Goal: Task Accomplishment & Management: Manage account settings

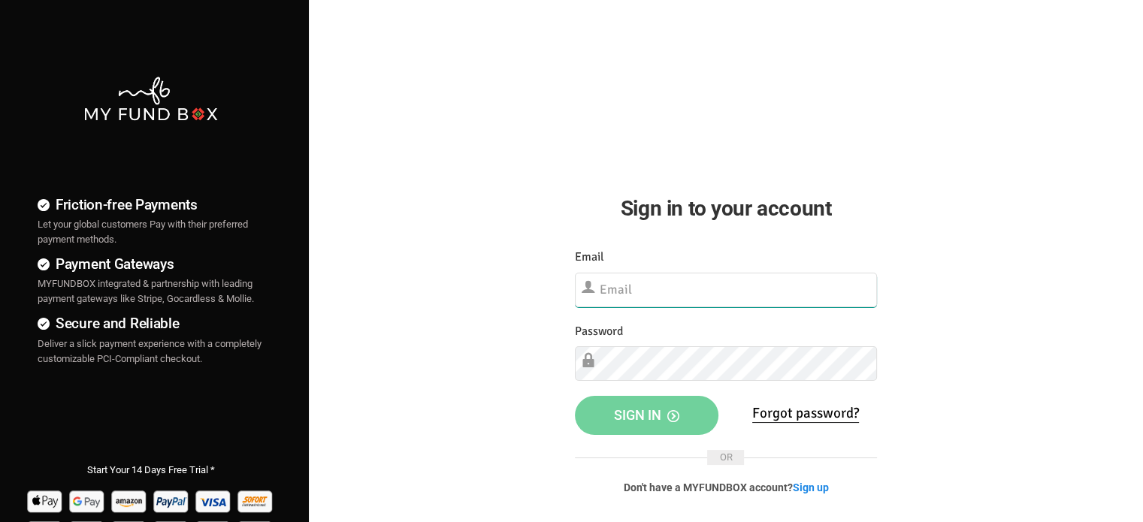
click at [685, 294] on input "text" at bounding box center [726, 290] width 302 height 35
paste input "demo@myfundbox.de"
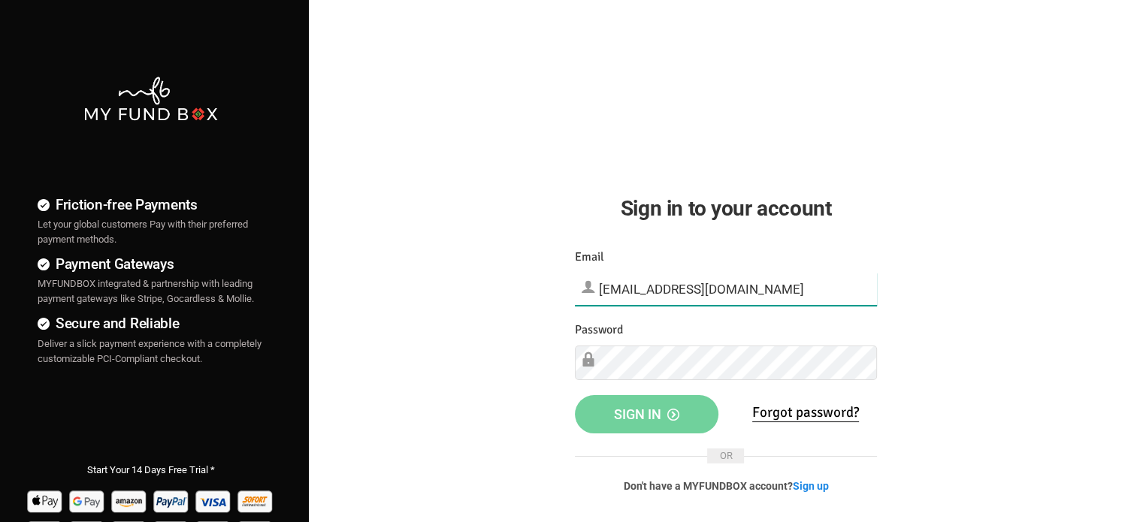
type input "demo@myfundbox.de"
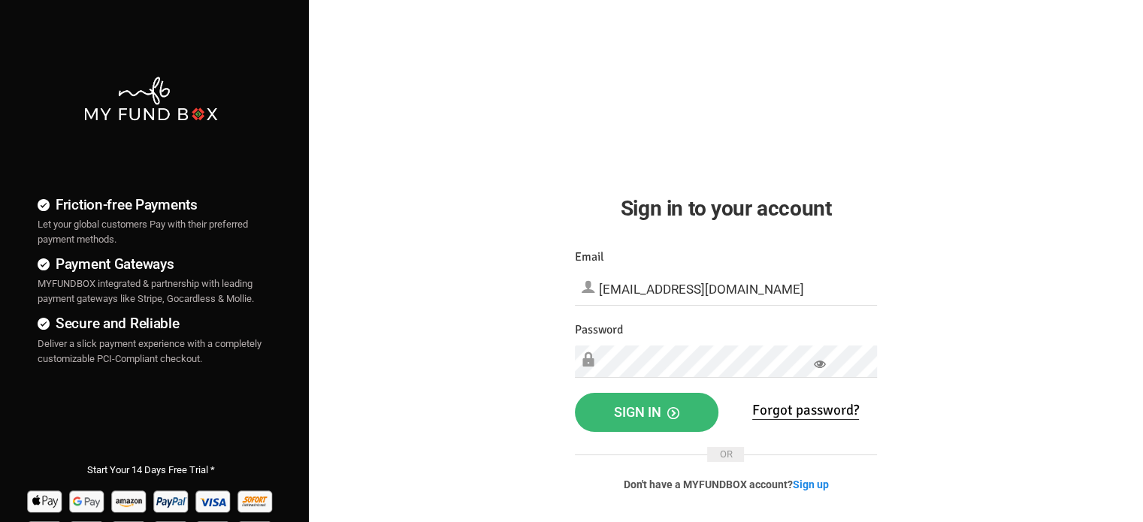
click at [628, 413] on span "Sign in" at bounding box center [646, 412] width 65 height 16
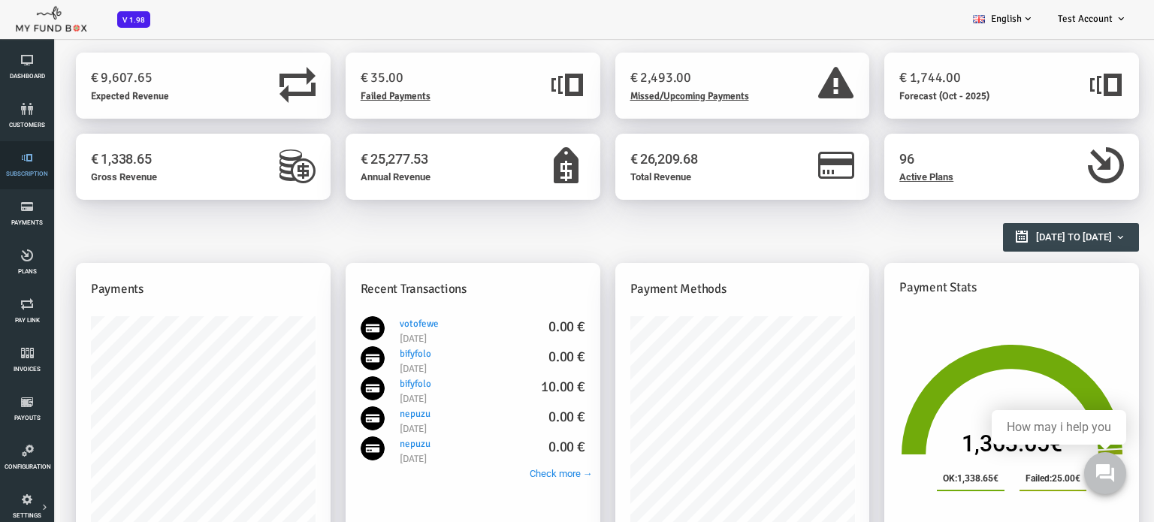
click at [0, 0] on span "Subscription" at bounding box center [0, 0] width 0 height 0
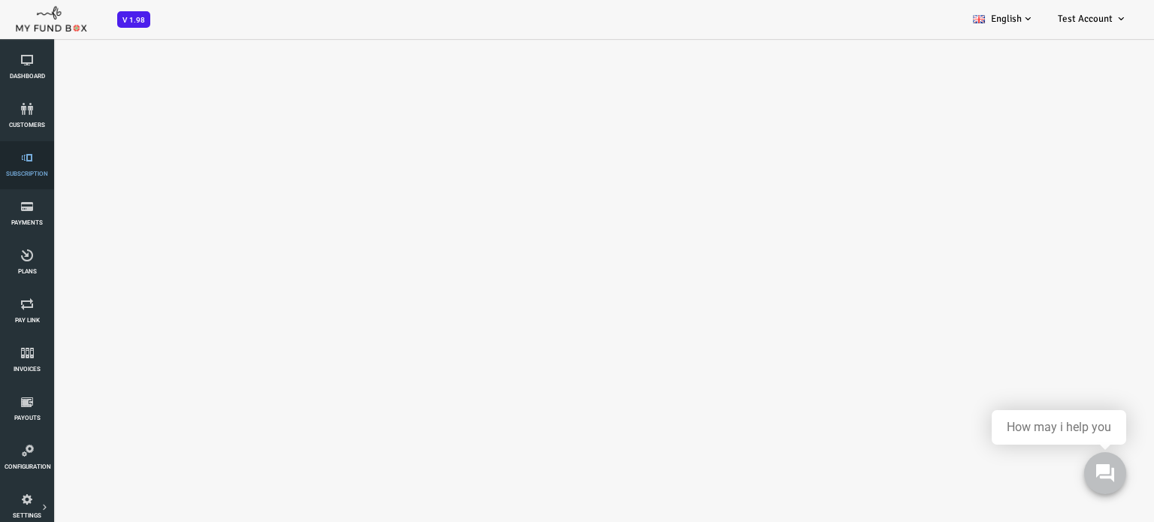
select select "100"
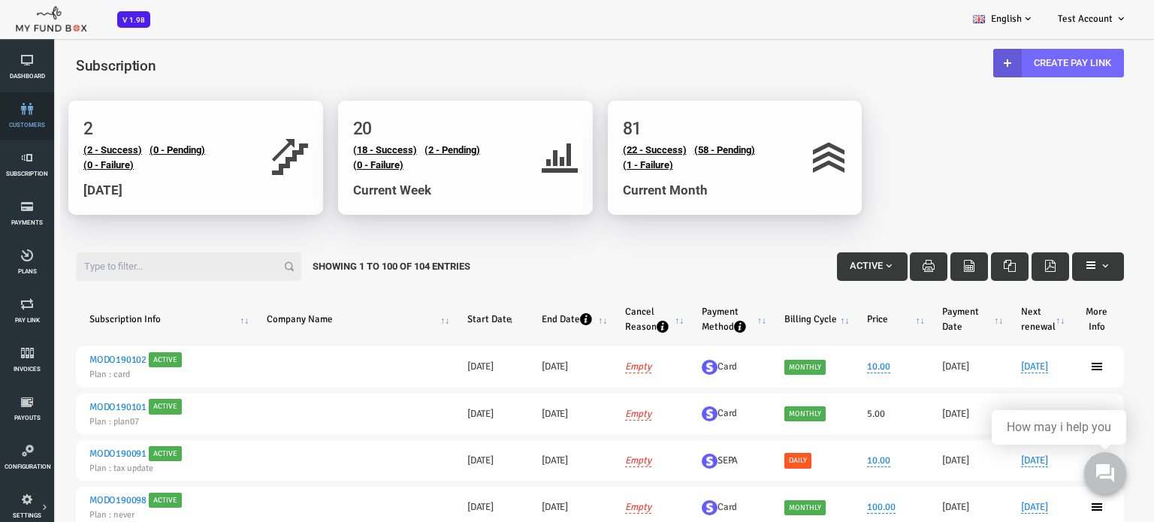
click at [27, 117] on link "customers" at bounding box center [27, 116] width 45 height 48
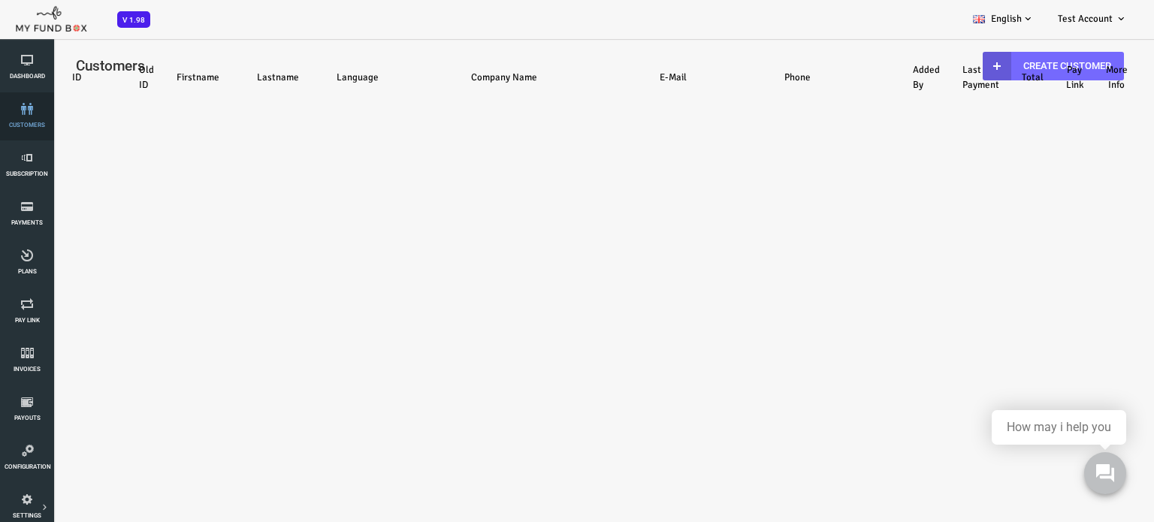
select select "100"
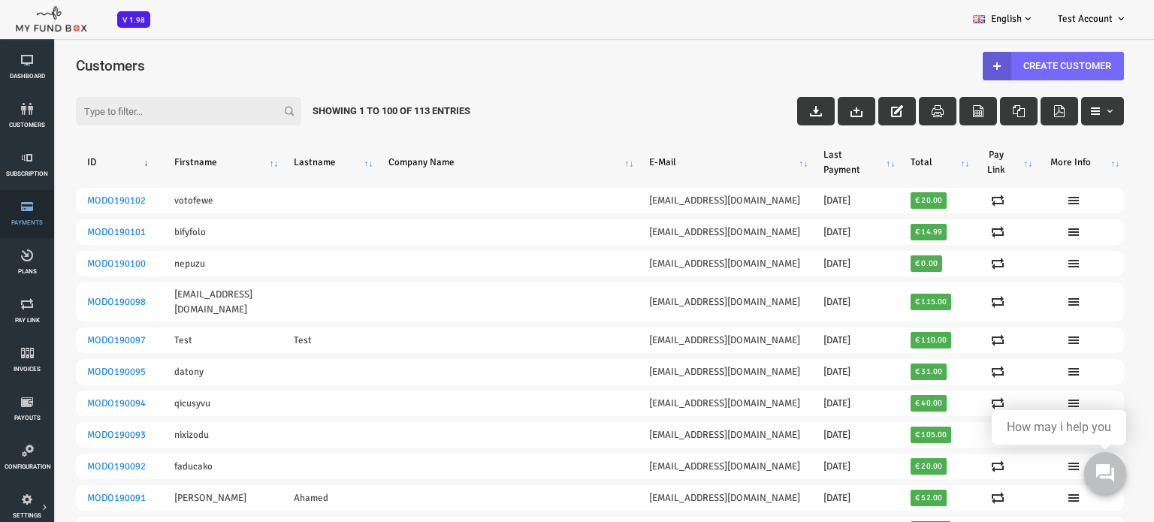
click at [0, 0] on span "Payments" at bounding box center [0, 0] width 0 height 0
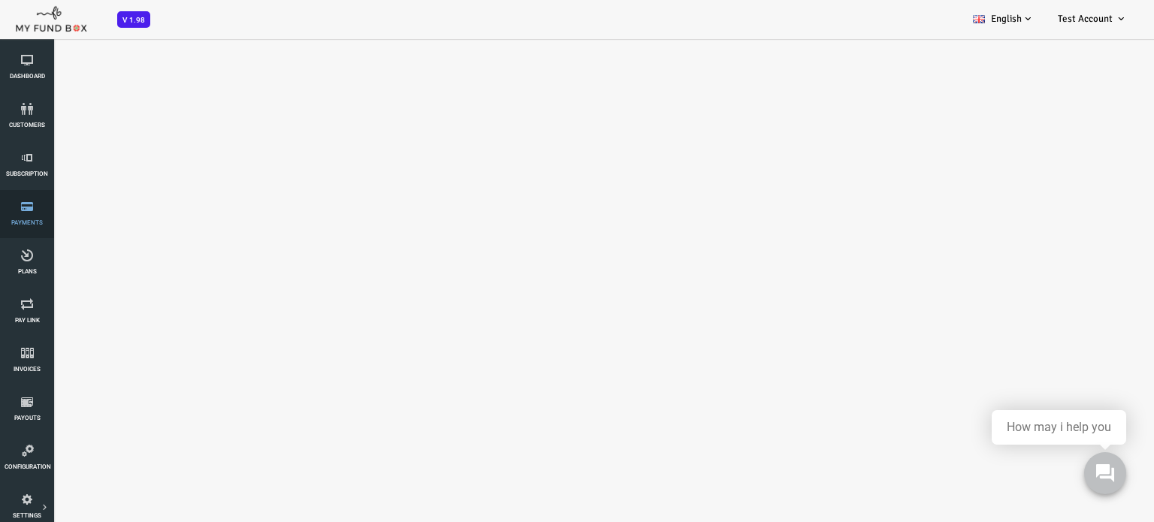
select select "100"
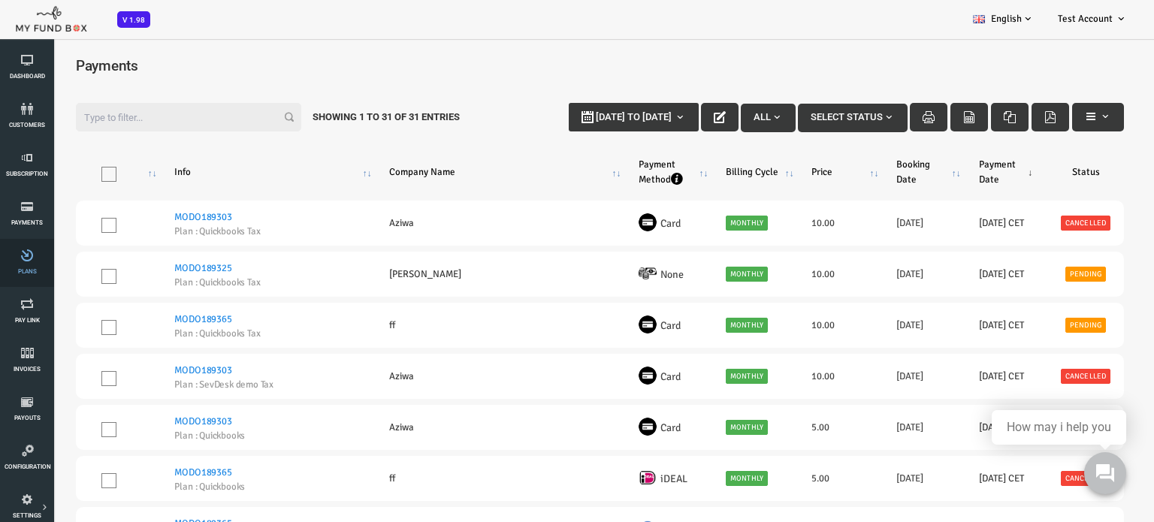
click at [35, 261] on icon at bounding box center [27, 255] width 45 height 12
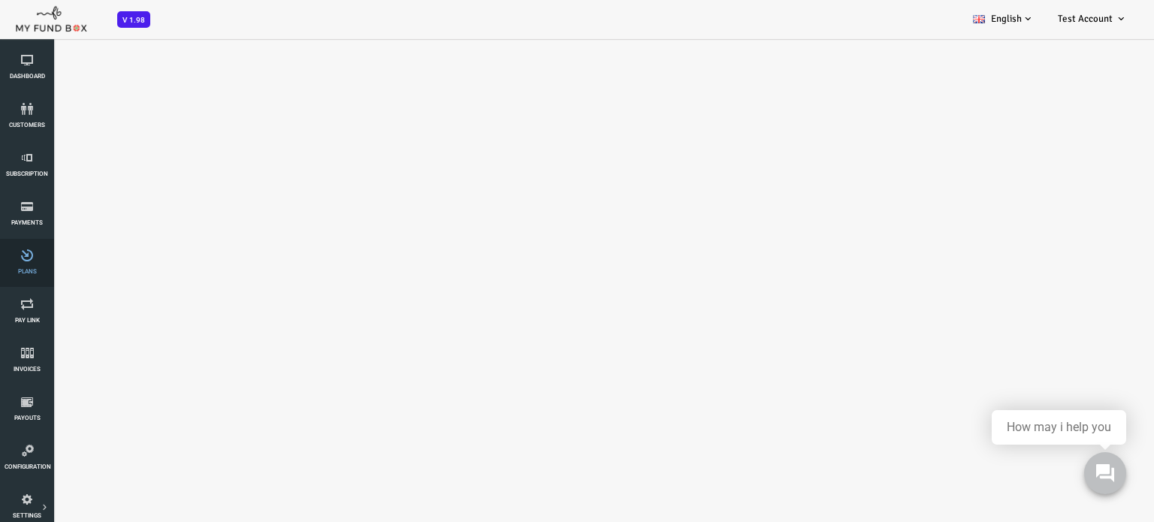
select select "100"
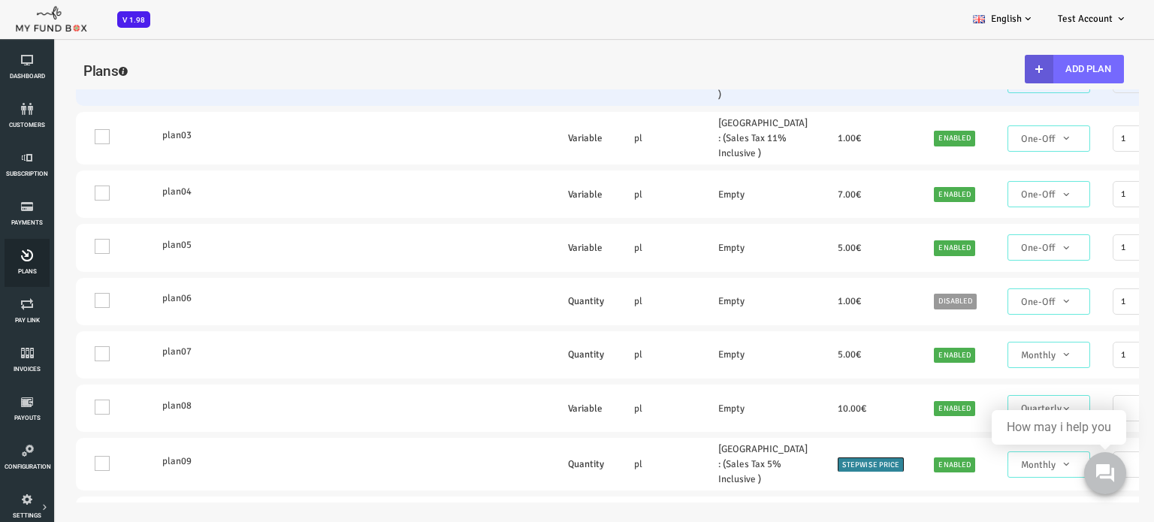
scroll to position [283, 0]
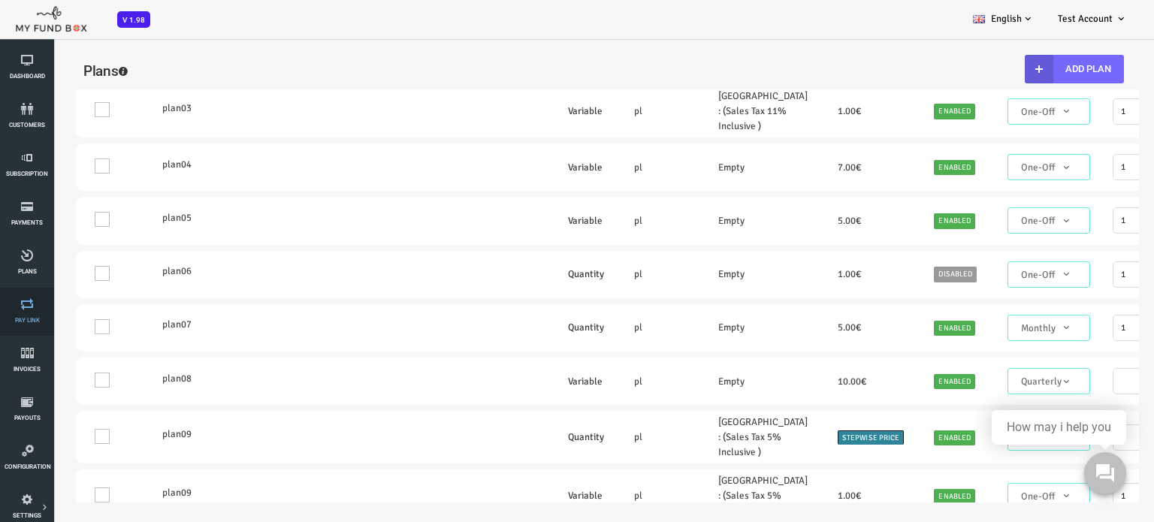
click at [20, 309] on icon at bounding box center [27, 304] width 45 height 12
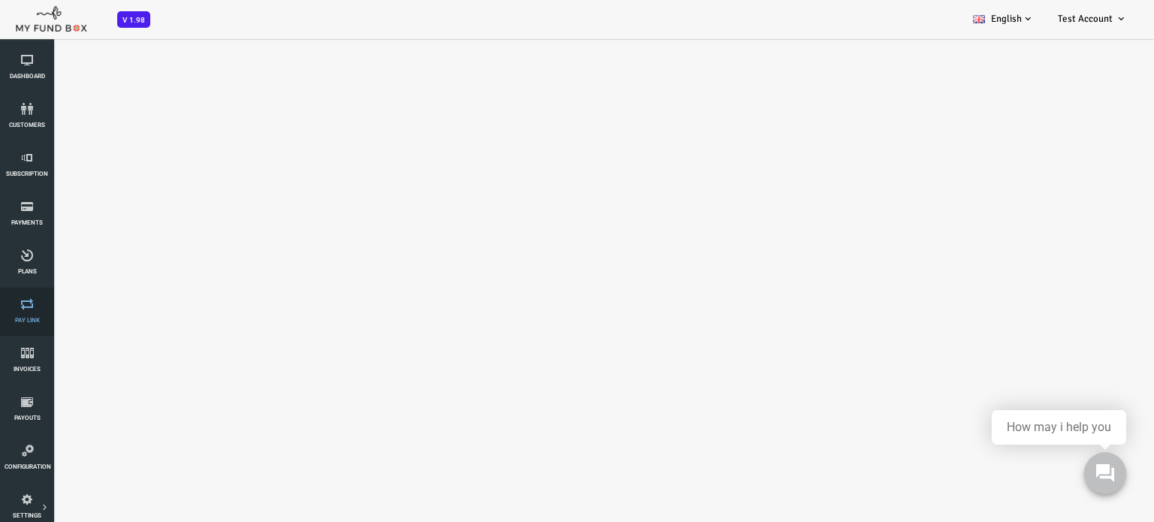
select select "100"
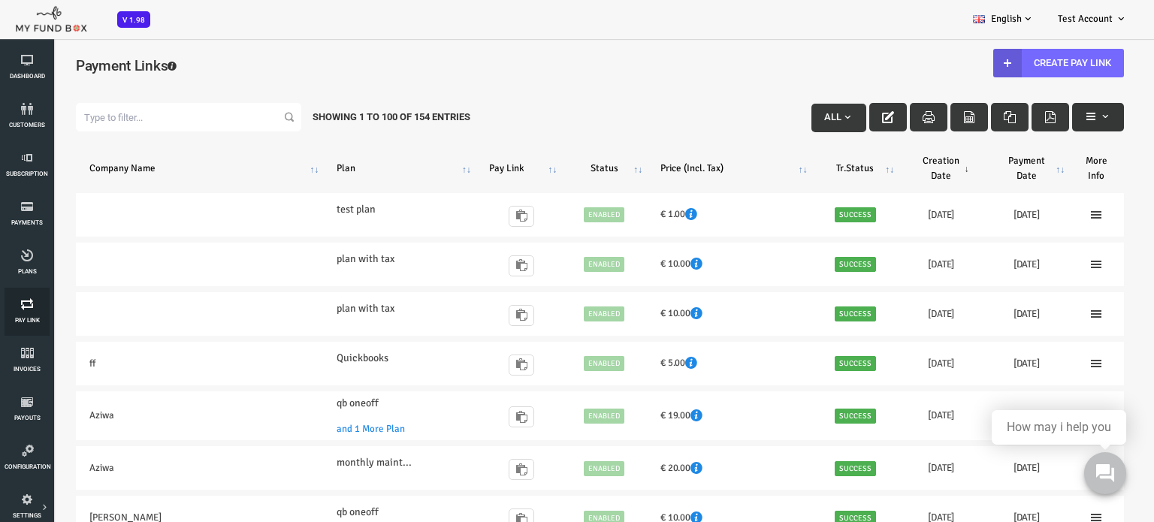
scroll to position [0, 0]
click at [26, 347] on icon at bounding box center [27, 353] width 45 height 12
click at [23, 355] on icon at bounding box center [27, 353] width 45 height 12
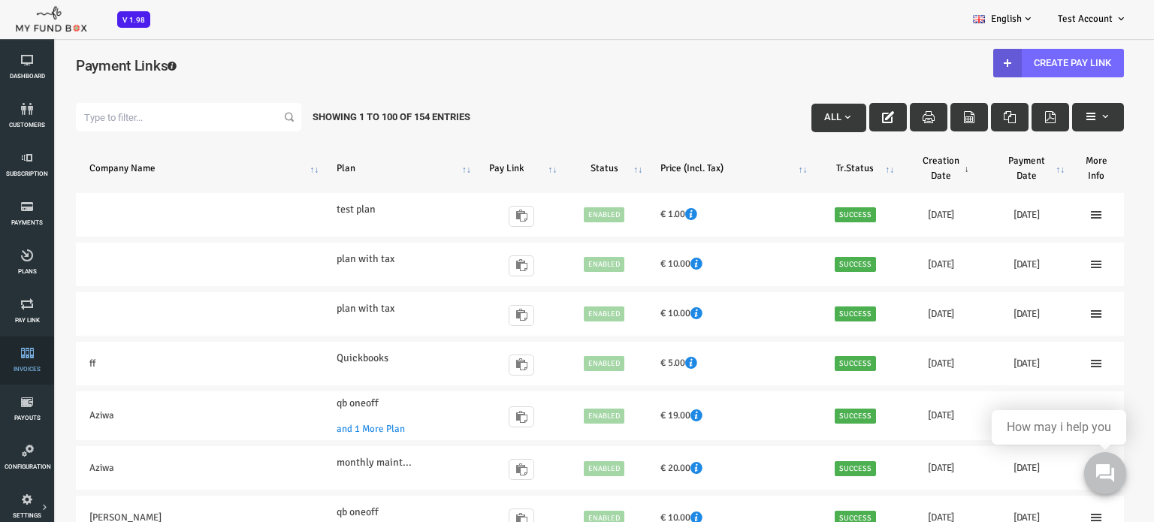
click at [23, 355] on icon at bounding box center [27, 353] width 45 height 12
click at [0, 0] on span "Payouts" at bounding box center [0, 0] width 0 height 0
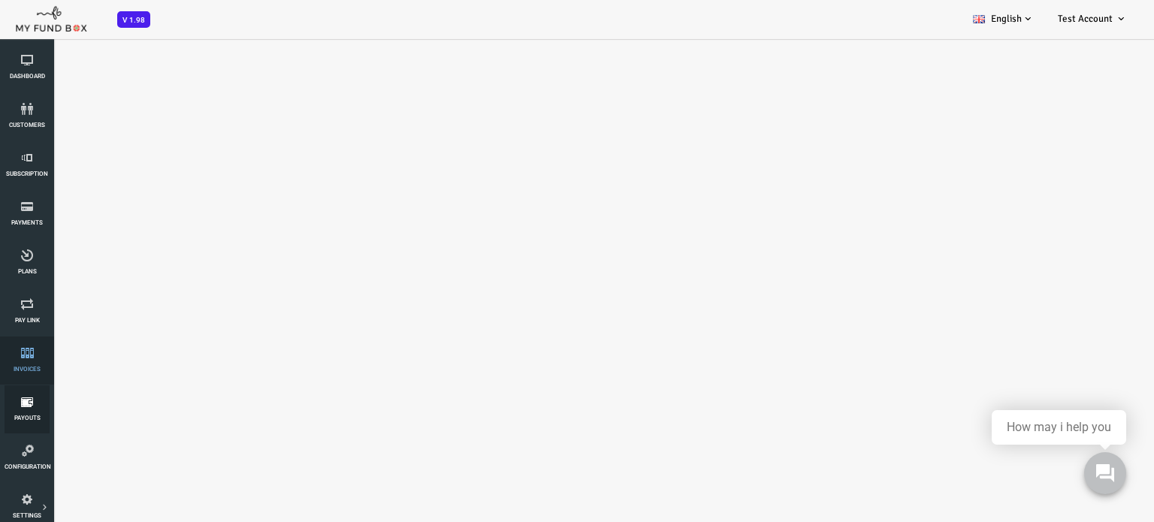
select select "100"
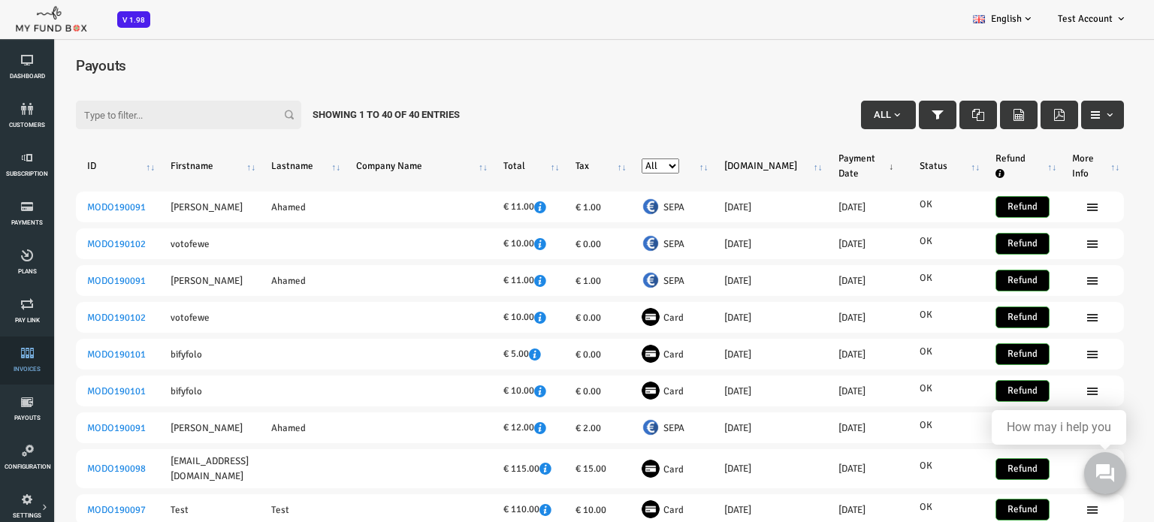
click at [0, 0] on span "Invoices" at bounding box center [0, 0] width 0 height 0
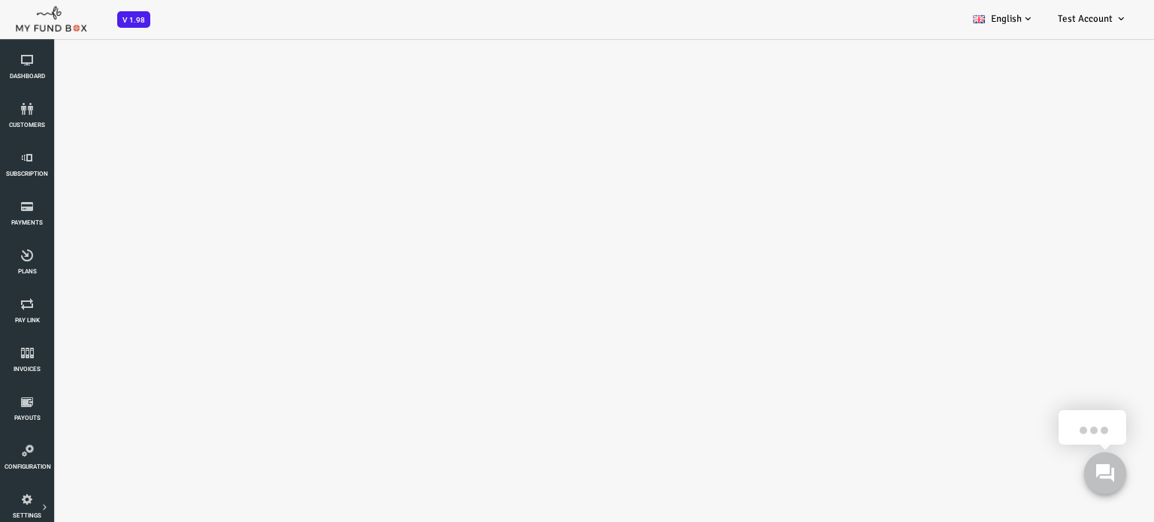
select select "100"
